Goal: Information Seeking & Learning: Learn about a topic

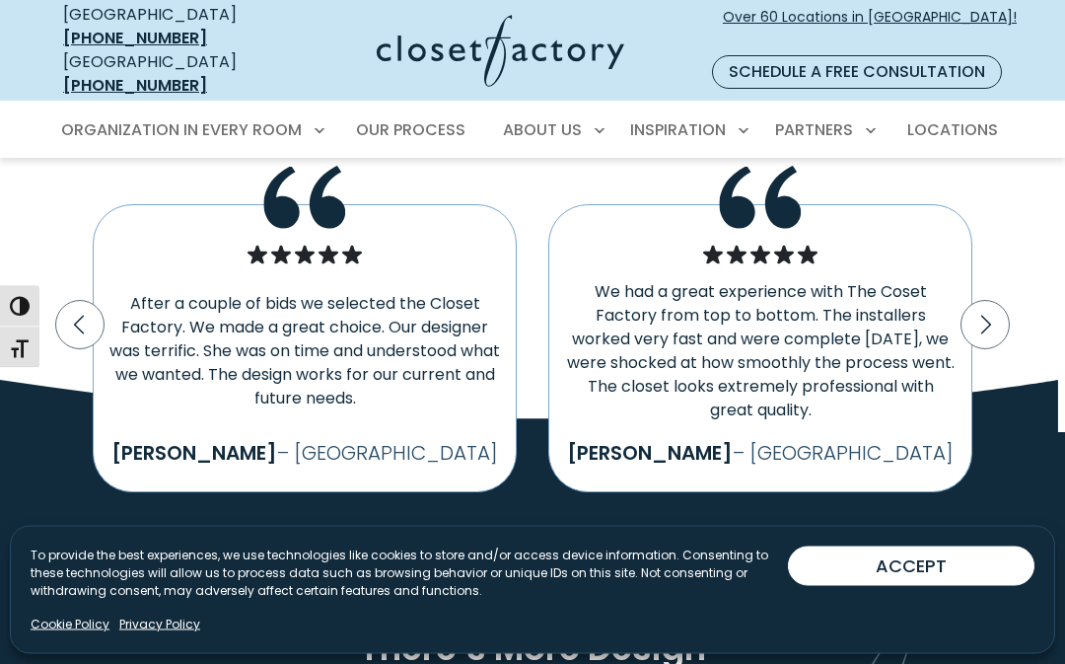
scroll to position [3107, 0]
click at [998, 301] on icon "Next slide" at bounding box center [986, 325] width 48 height 48
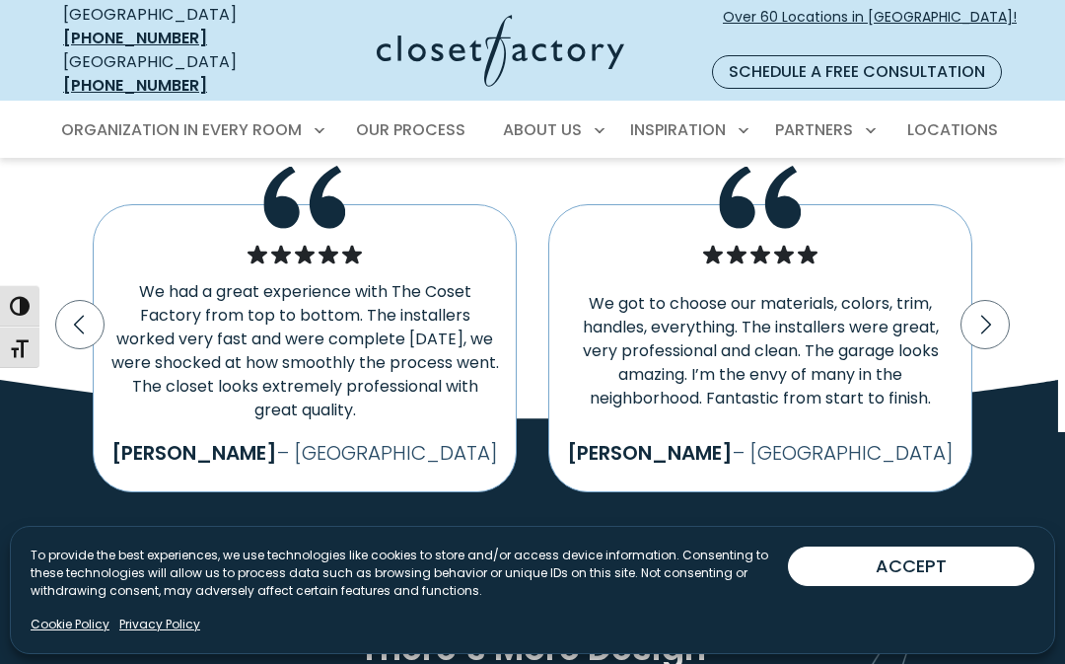
click at [988, 301] on icon "Next slide" at bounding box center [986, 325] width 48 height 48
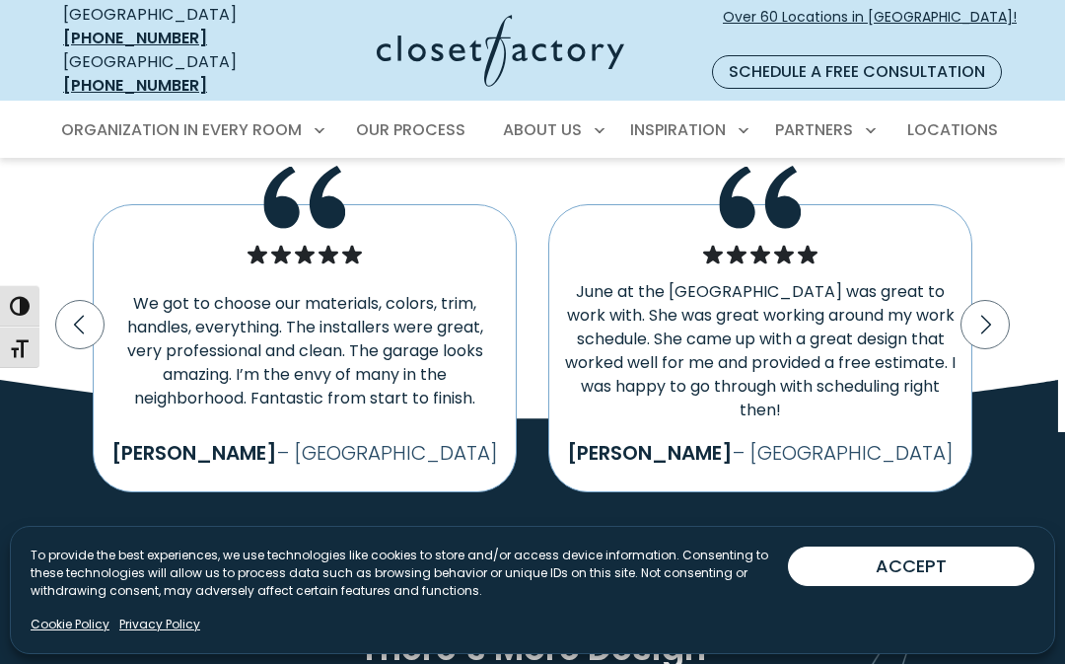
click at [988, 316] on icon "Next slide" at bounding box center [986, 325] width 10 height 19
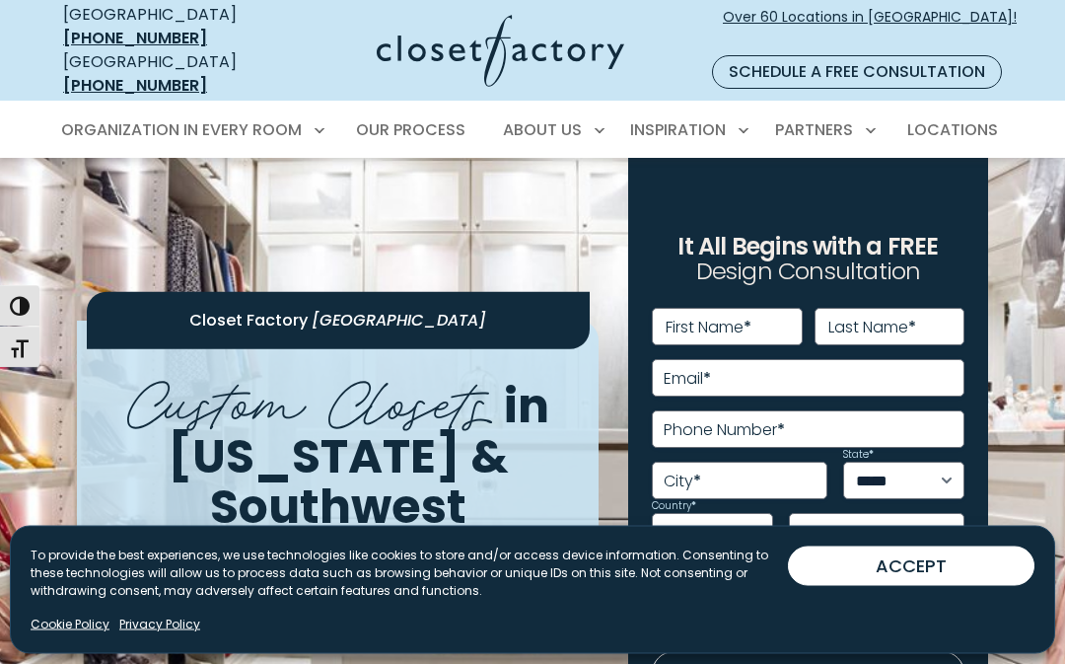
scroll to position [0, 0]
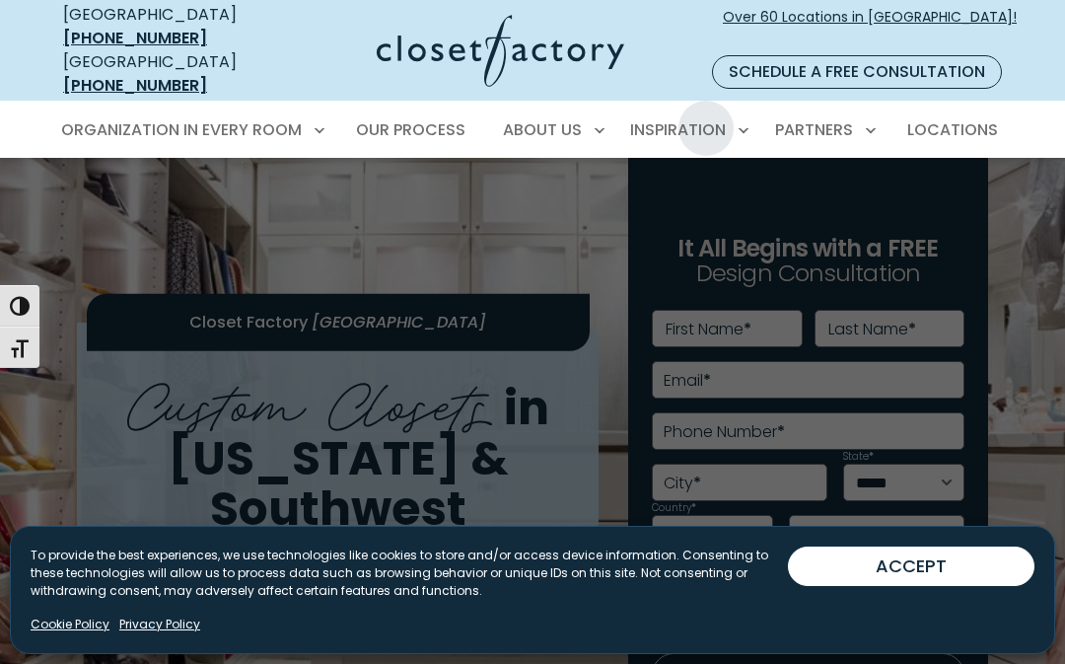
click at [704, 189] on span "Inspiration Gallery" at bounding box center [643, 199] width 148 height 20
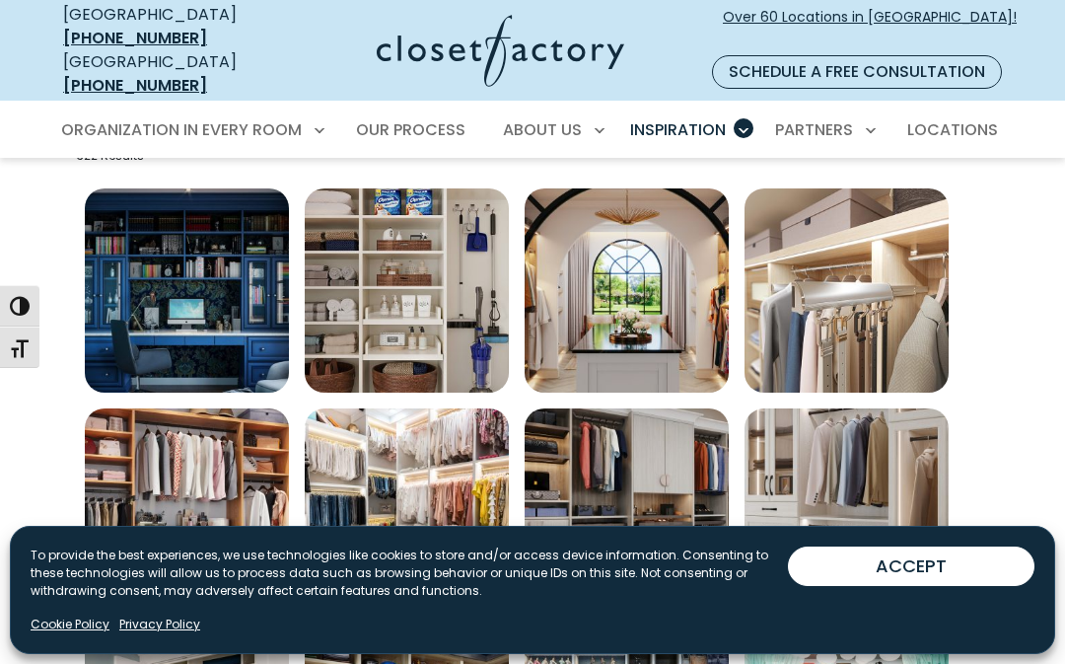
scroll to position [750, 0]
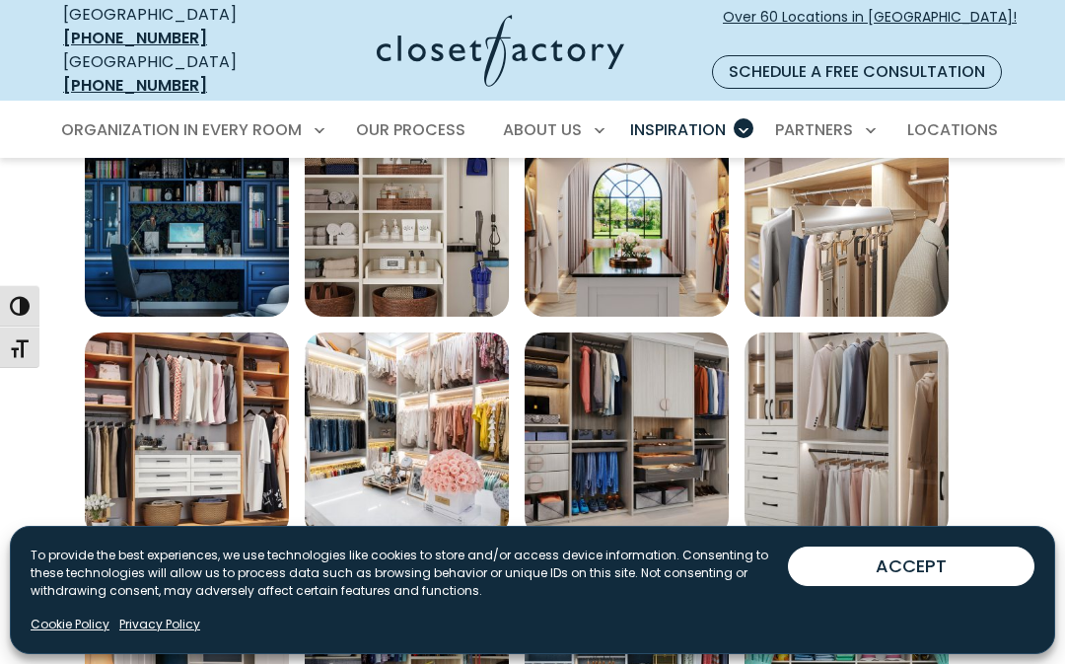
click at [345, 401] on img "Open inspiration gallery to preview enlarged image" at bounding box center [407, 434] width 204 height 204
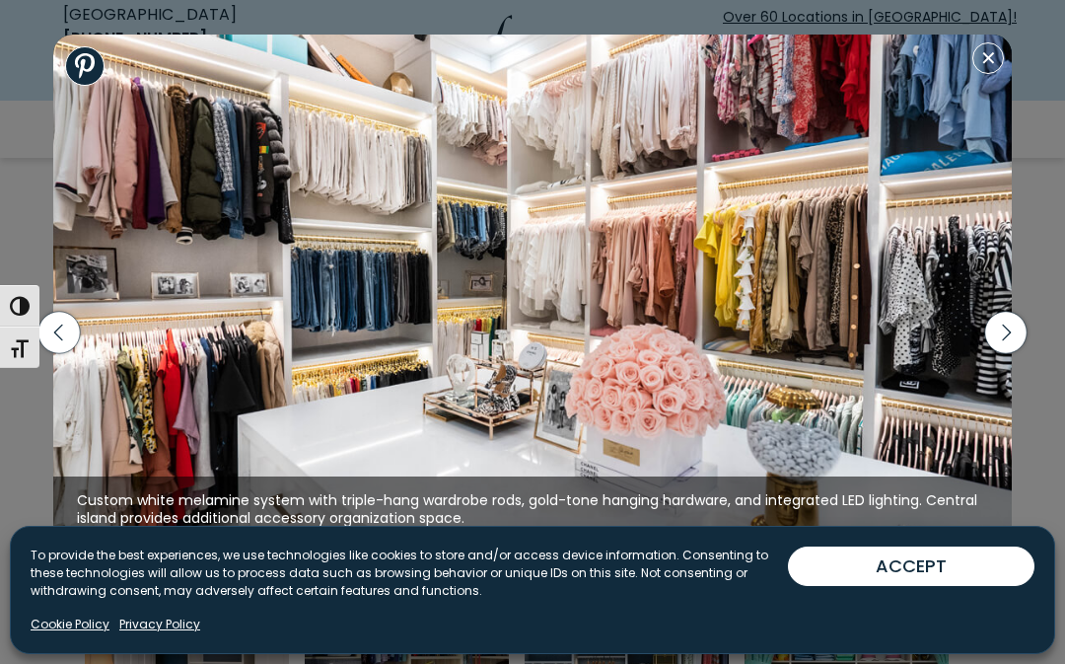
click at [1015, 352] on icon "button" at bounding box center [1005, 331] width 41 height 41
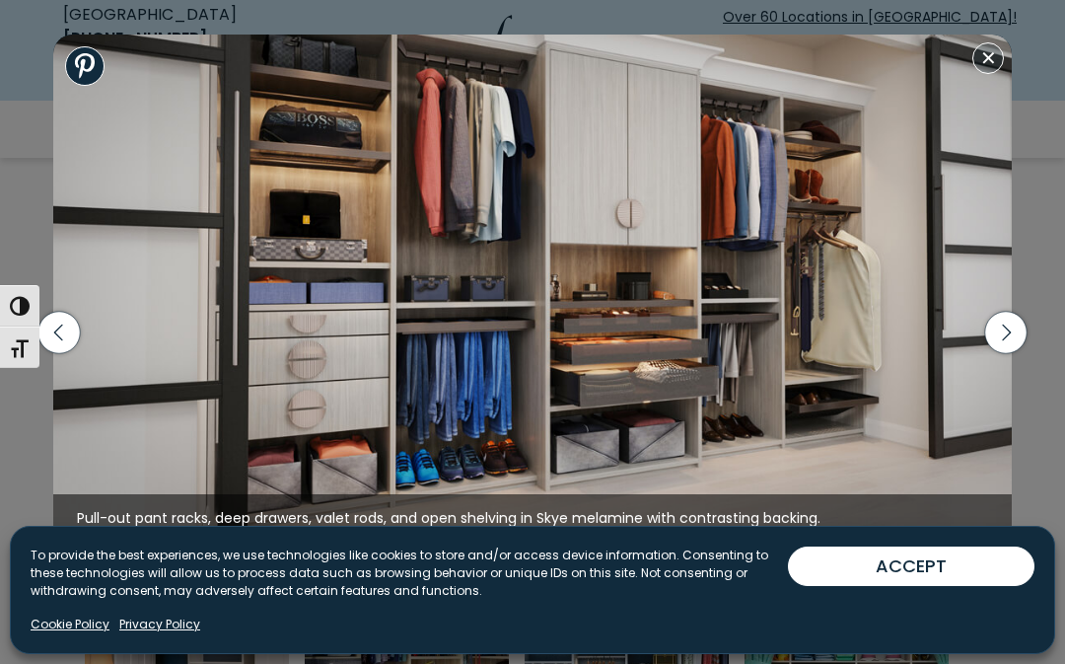
click at [1019, 352] on icon "button" at bounding box center [1005, 331] width 41 height 41
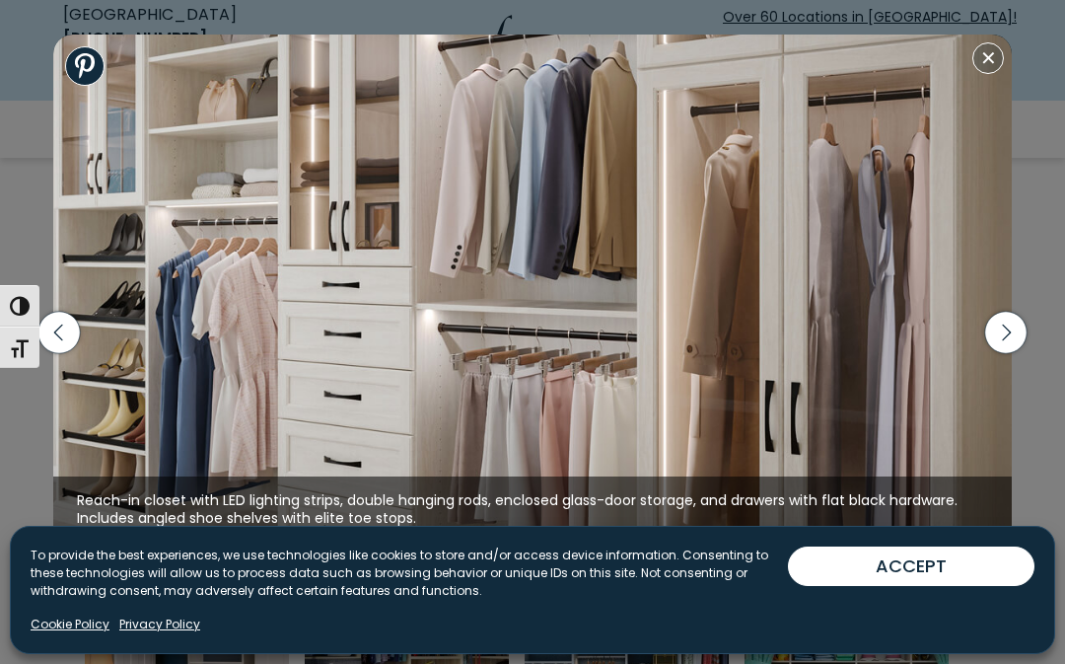
click at [61, 340] on icon "button" at bounding box center [58, 331] width 9 height 17
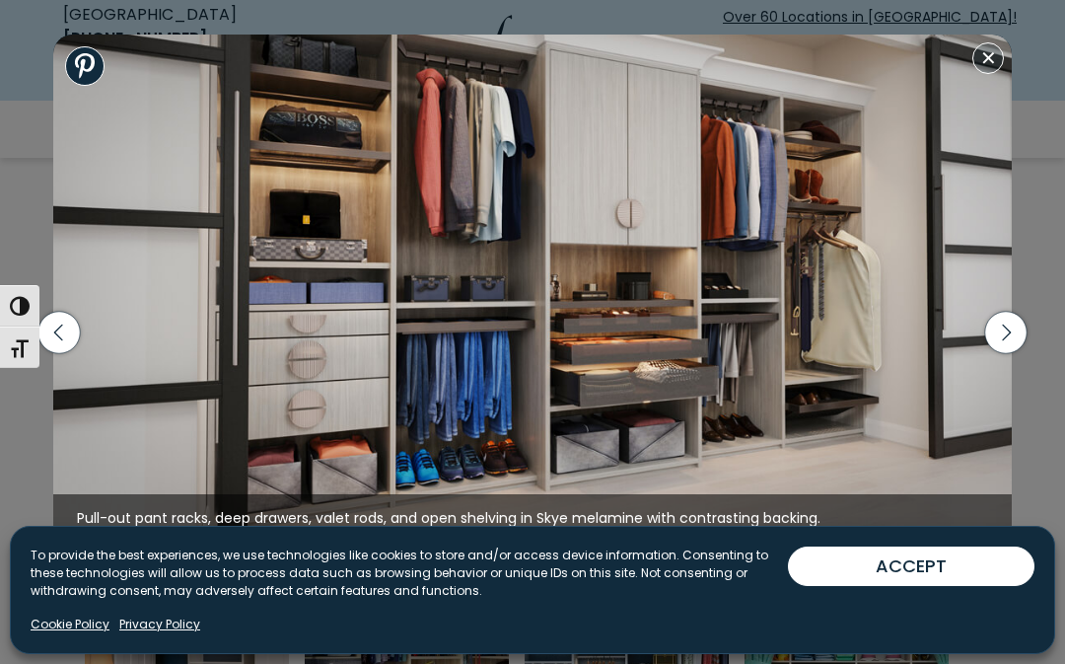
click at [1012, 352] on icon "button" at bounding box center [1005, 331] width 41 height 41
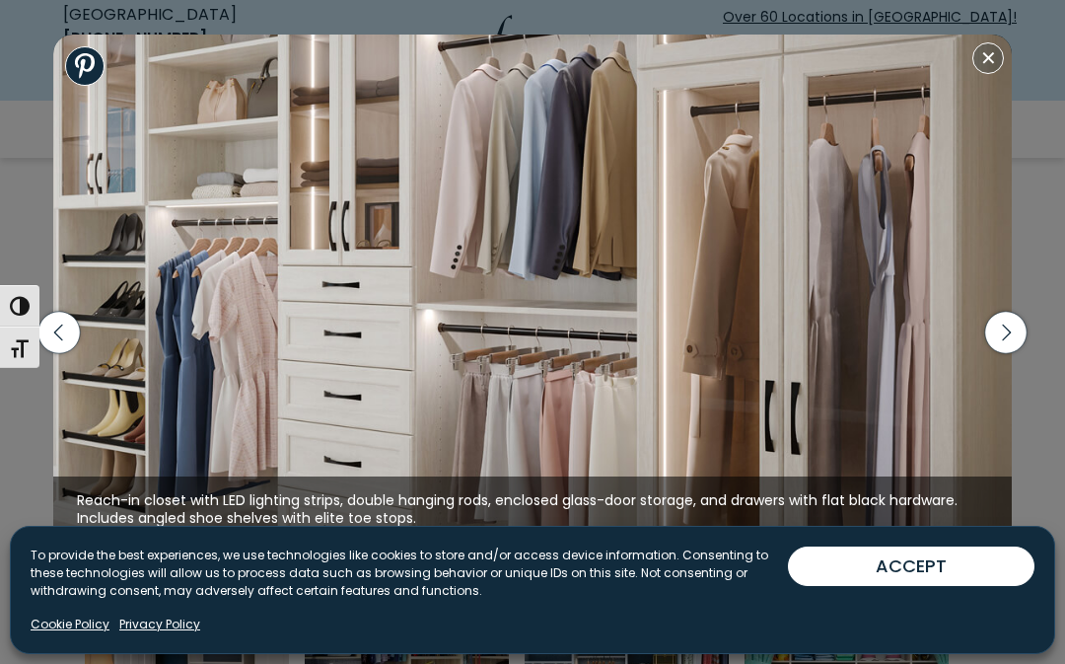
click at [1010, 352] on icon "button" at bounding box center [1005, 331] width 41 height 41
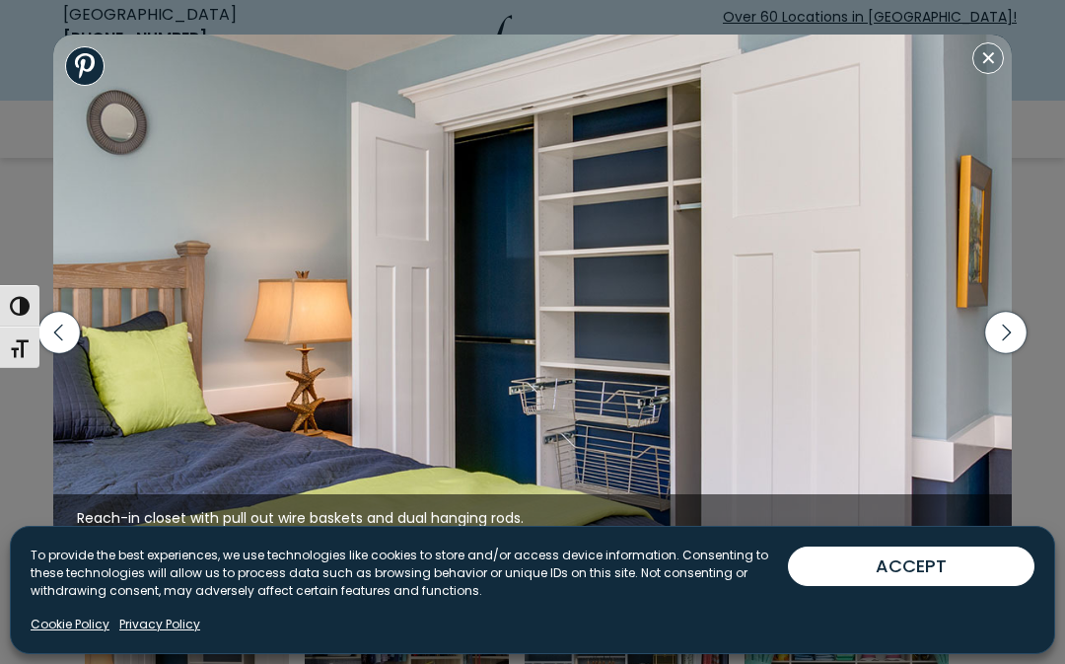
click at [1022, 352] on icon "button" at bounding box center [1005, 331] width 41 height 41
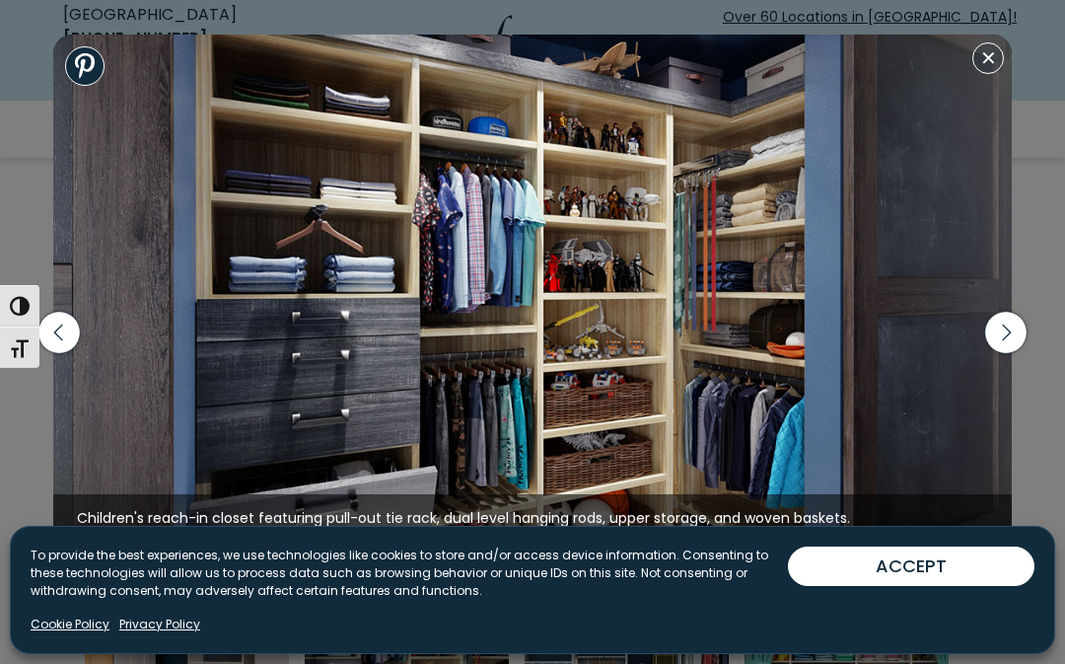
click at [1012, 352] on icon "button" at bounding box center [1005, 331] width 41 height 41
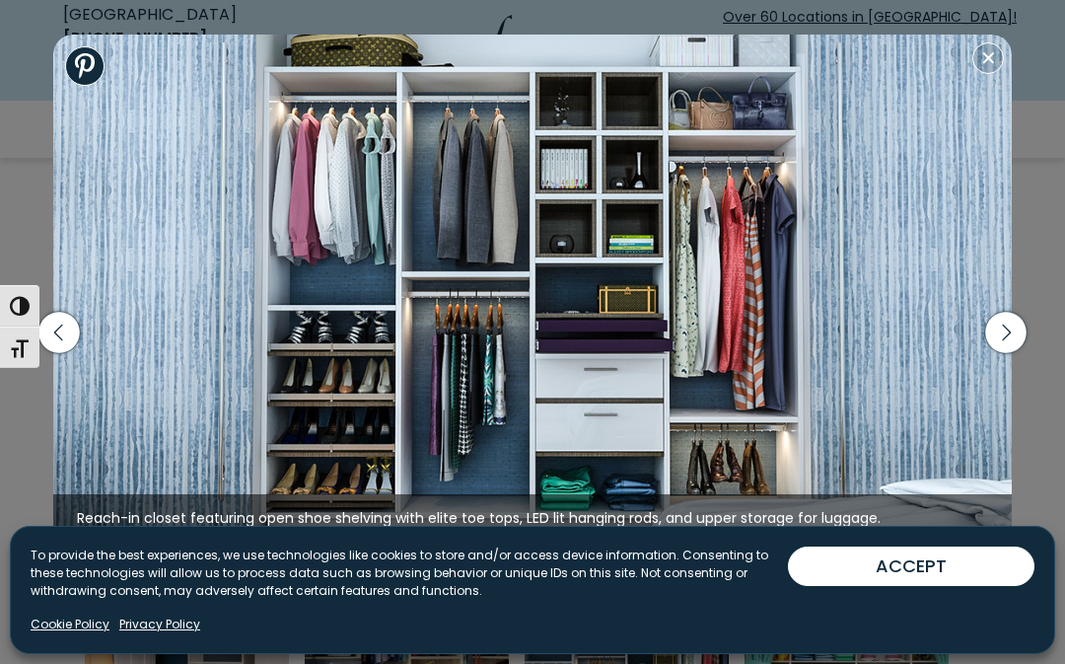
click at [1021, 352] on icon "button" at bounding box center [1005, 331] width 41 height 41
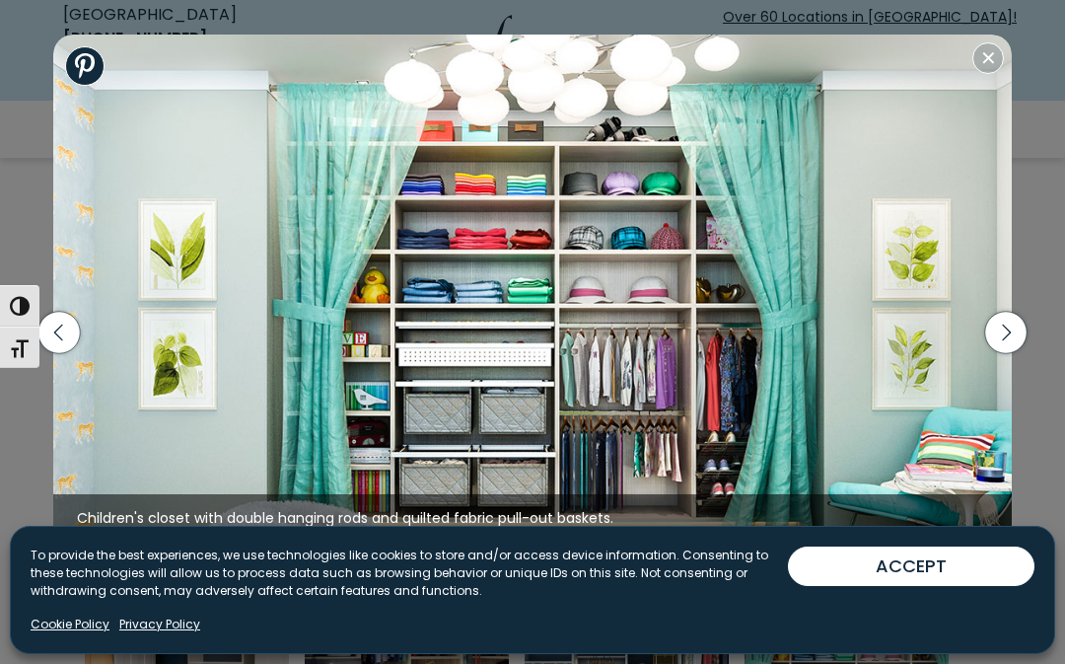
click at [1027, 357] on icon "button" at bounding box center [1005, 332] width 51 height 85
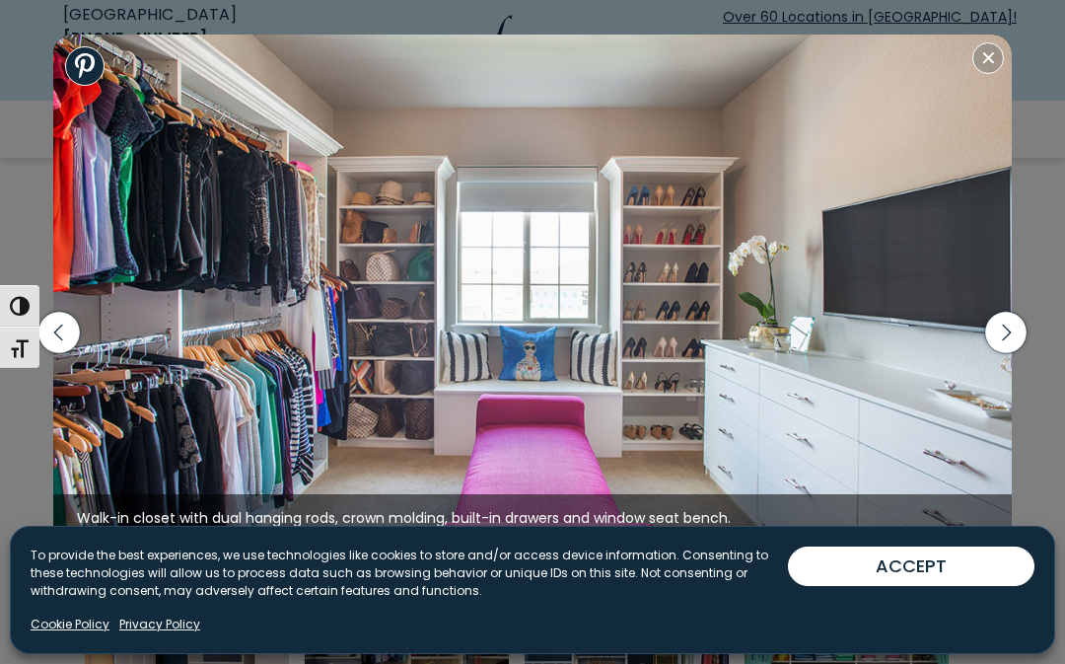
click at [53, 352] on icon "button" at bounding box center [58, 331] width 41 height 41
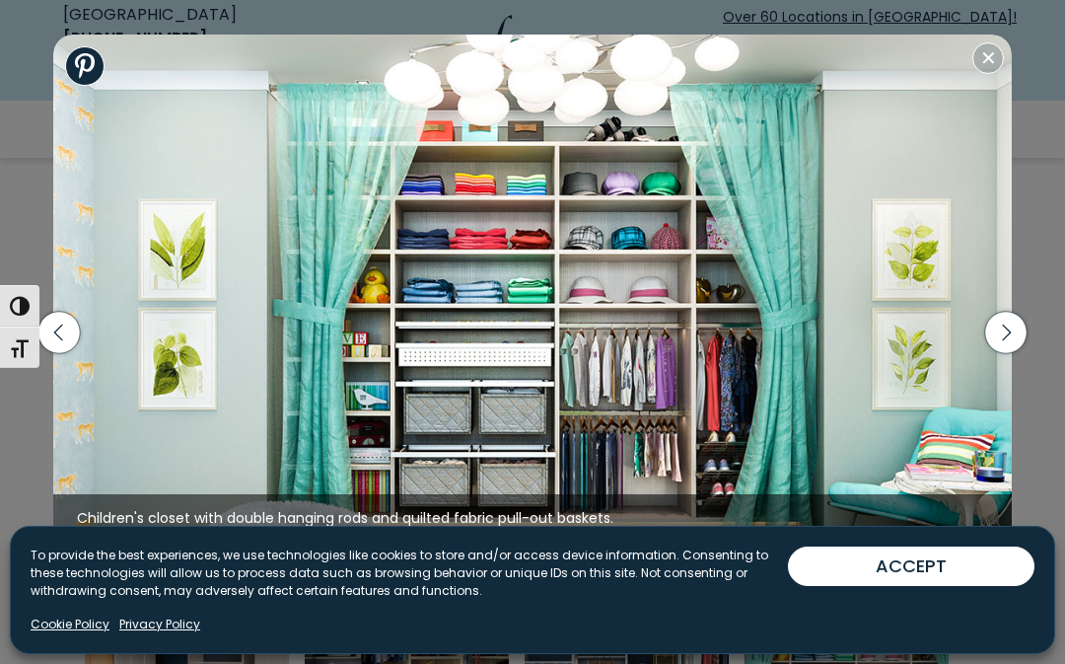
click at [1010, 340] on icon "button" at bounding box center [1006, 331] width 9 height 17
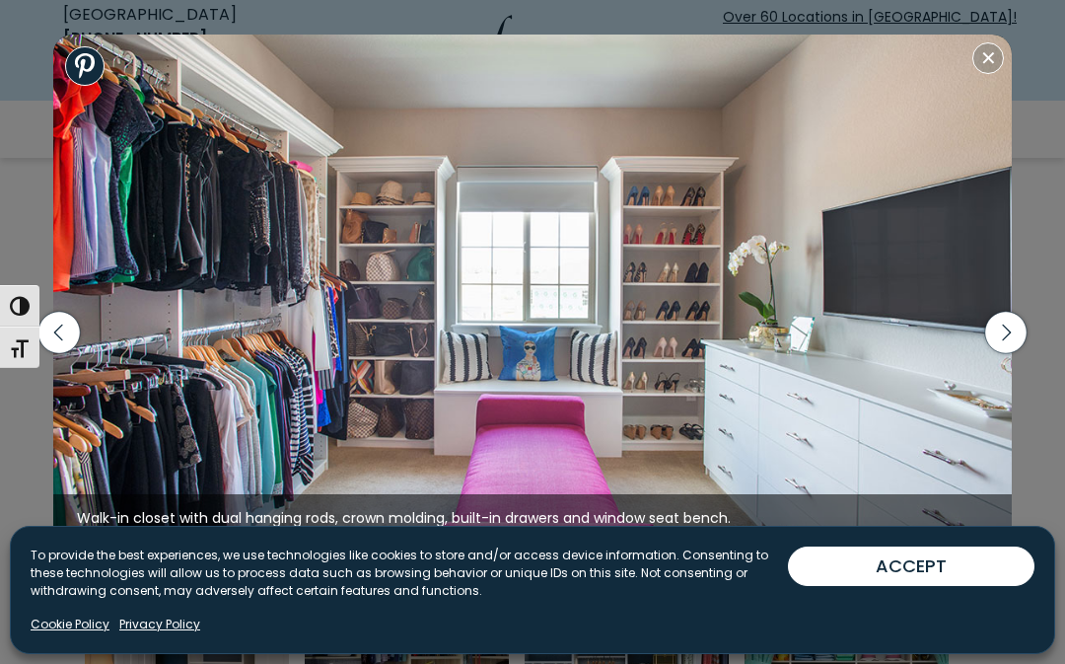
click at [1012, 352] on icon "button" at bounding box center [1005, 331] width 41 height 41
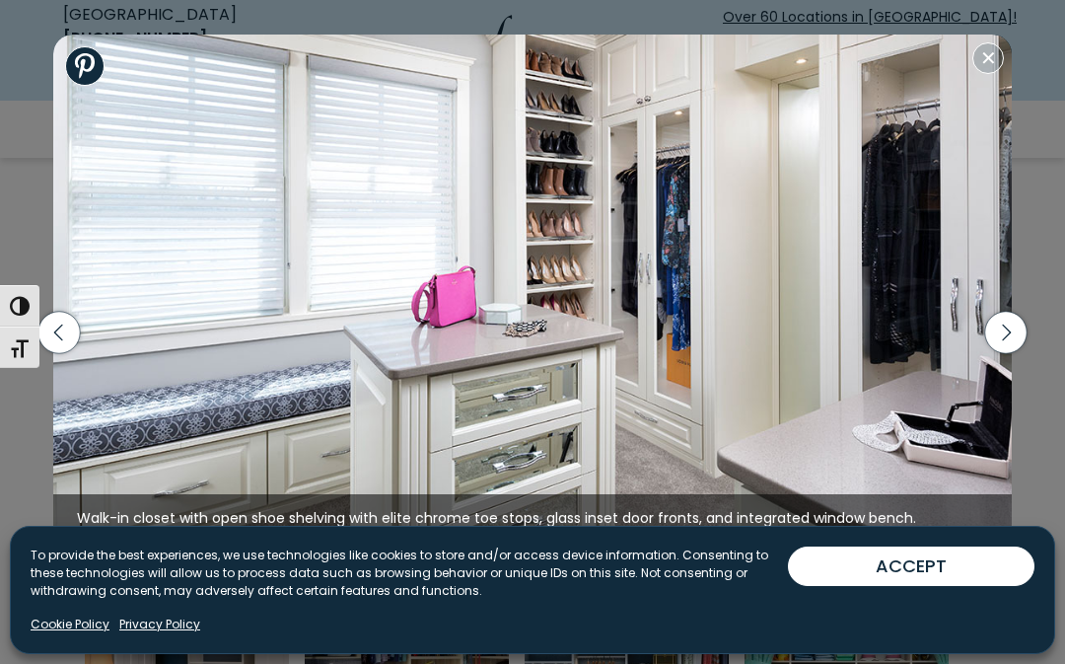
click at [1024, 352] on icon "button" at bounding box center [1005, 331] width 41 height 41
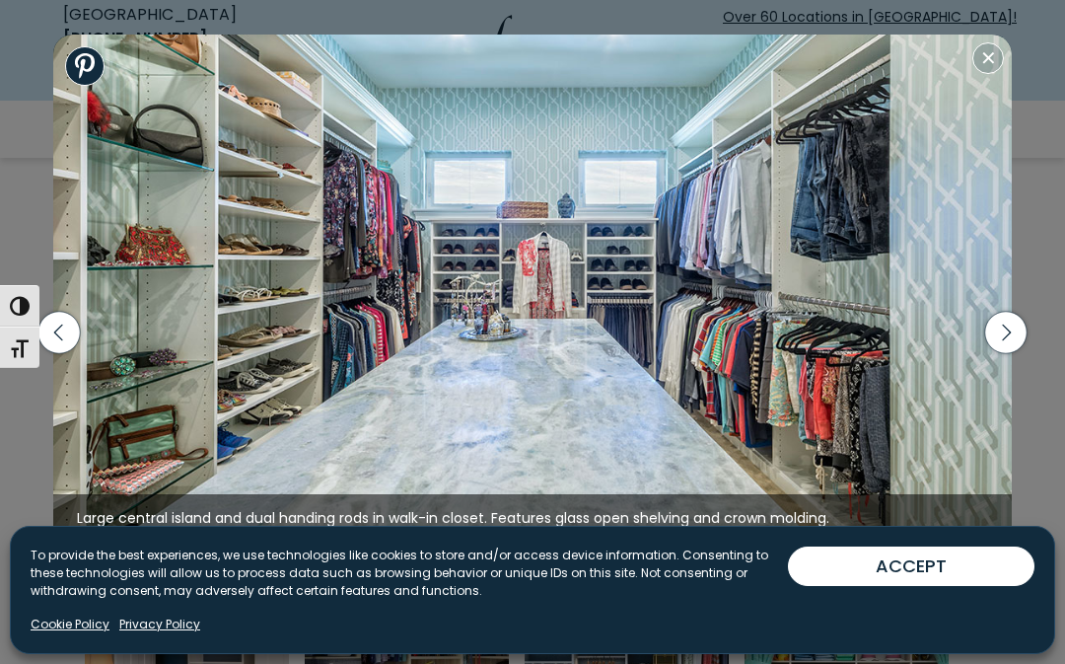
click at [1005, 352] on icon "button" at bounding box center [1005, 331] width 41 height 41
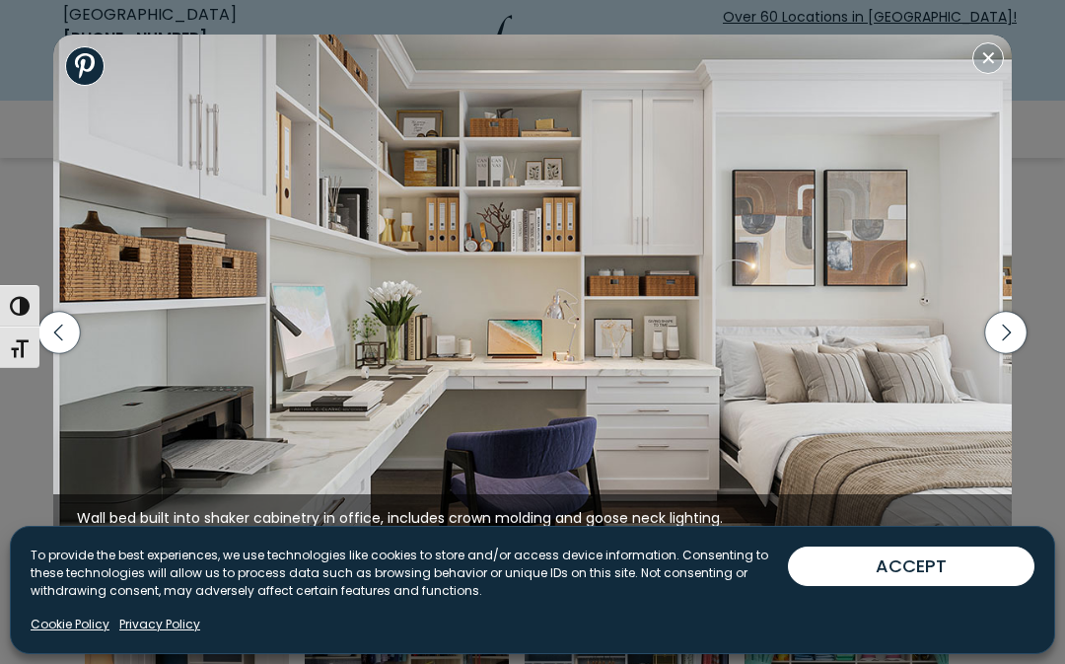
click at [1029, 365] on icon "button" at bounding box center [1005, 332] width 51 height 85
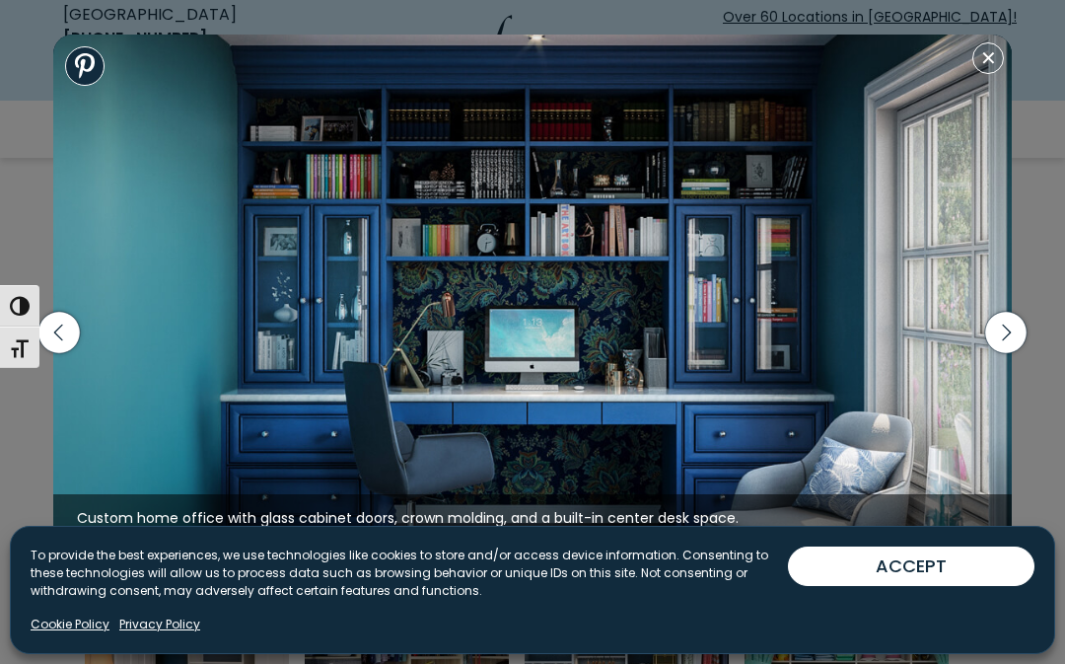
click at [1019, 352] on icon "button" at bounding box center [1005, 331] width 41 height 41
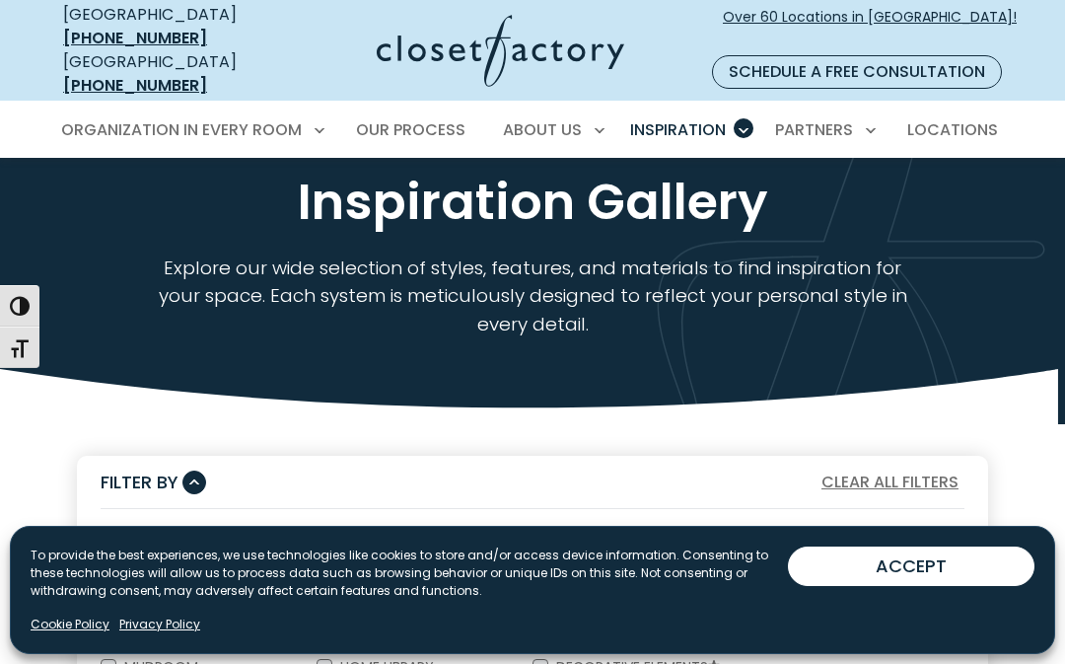
scroll to position [0, 0]
